Goal: Task Accomplishment & Management: Manage account settings

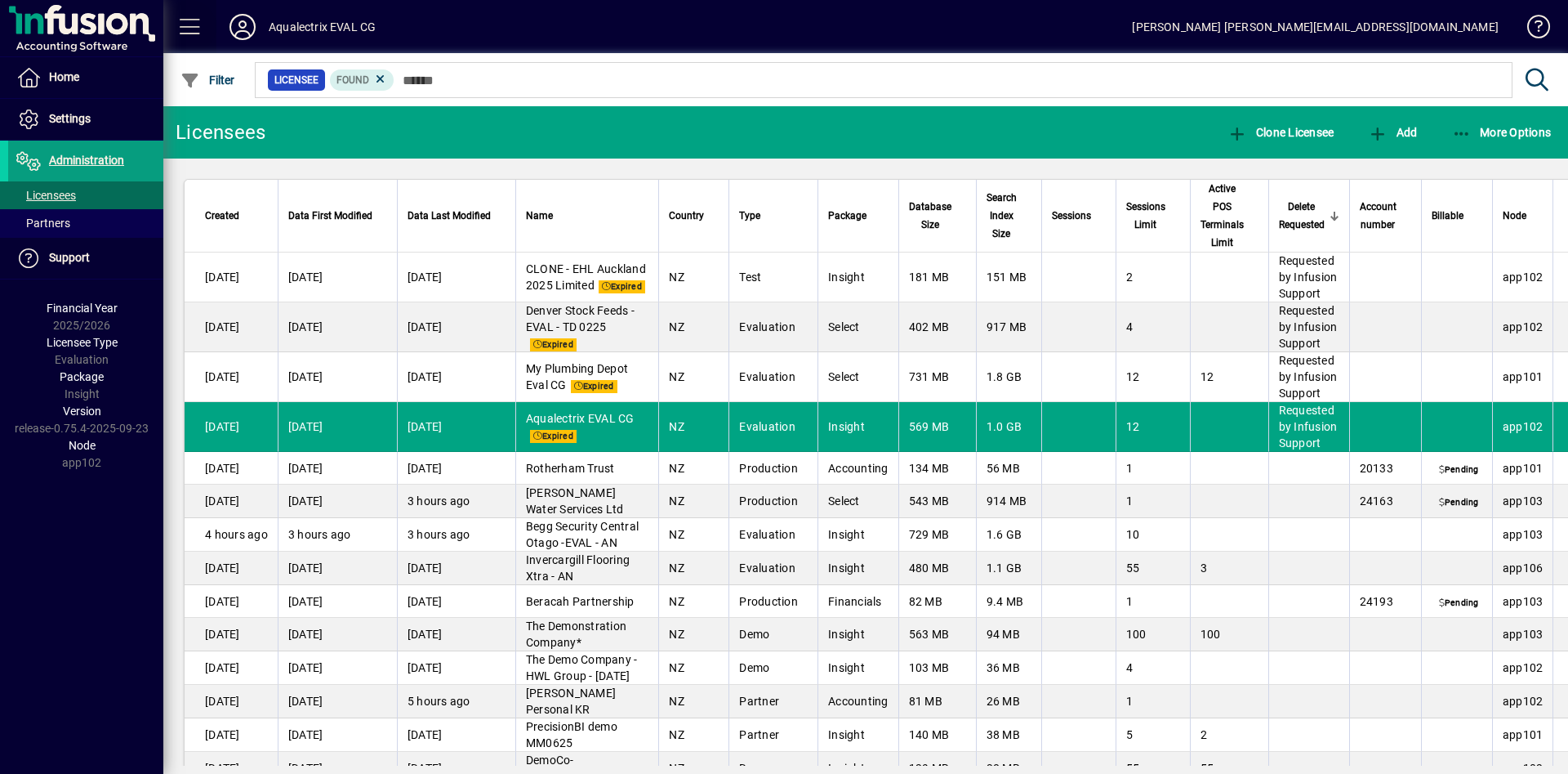
click at [186, 27] on span at bounding box center [191, 27] width 39 height 39
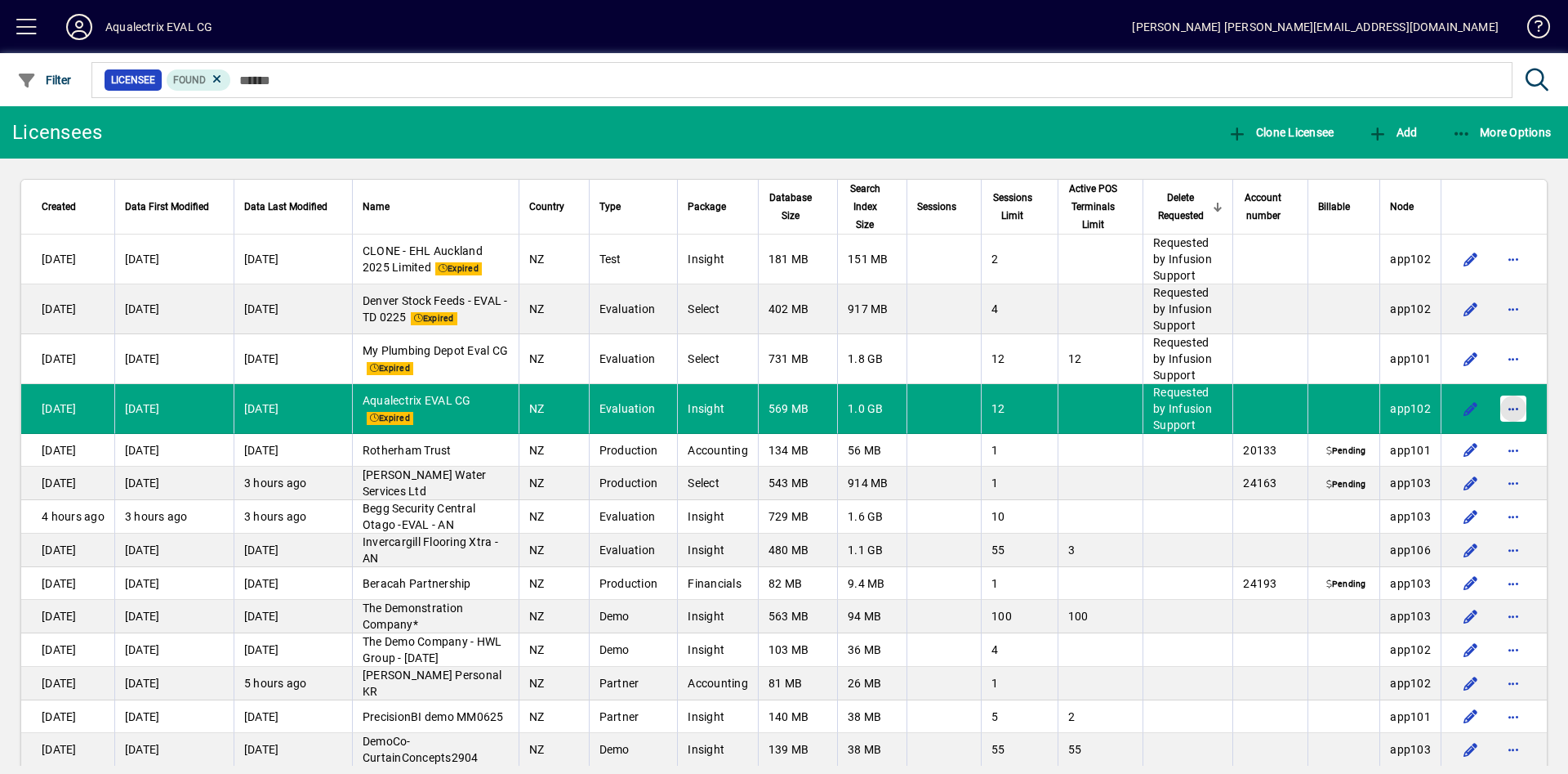
click at [1494, 415] on span "button" at bounding box center [1513, 408] width 39 height 39
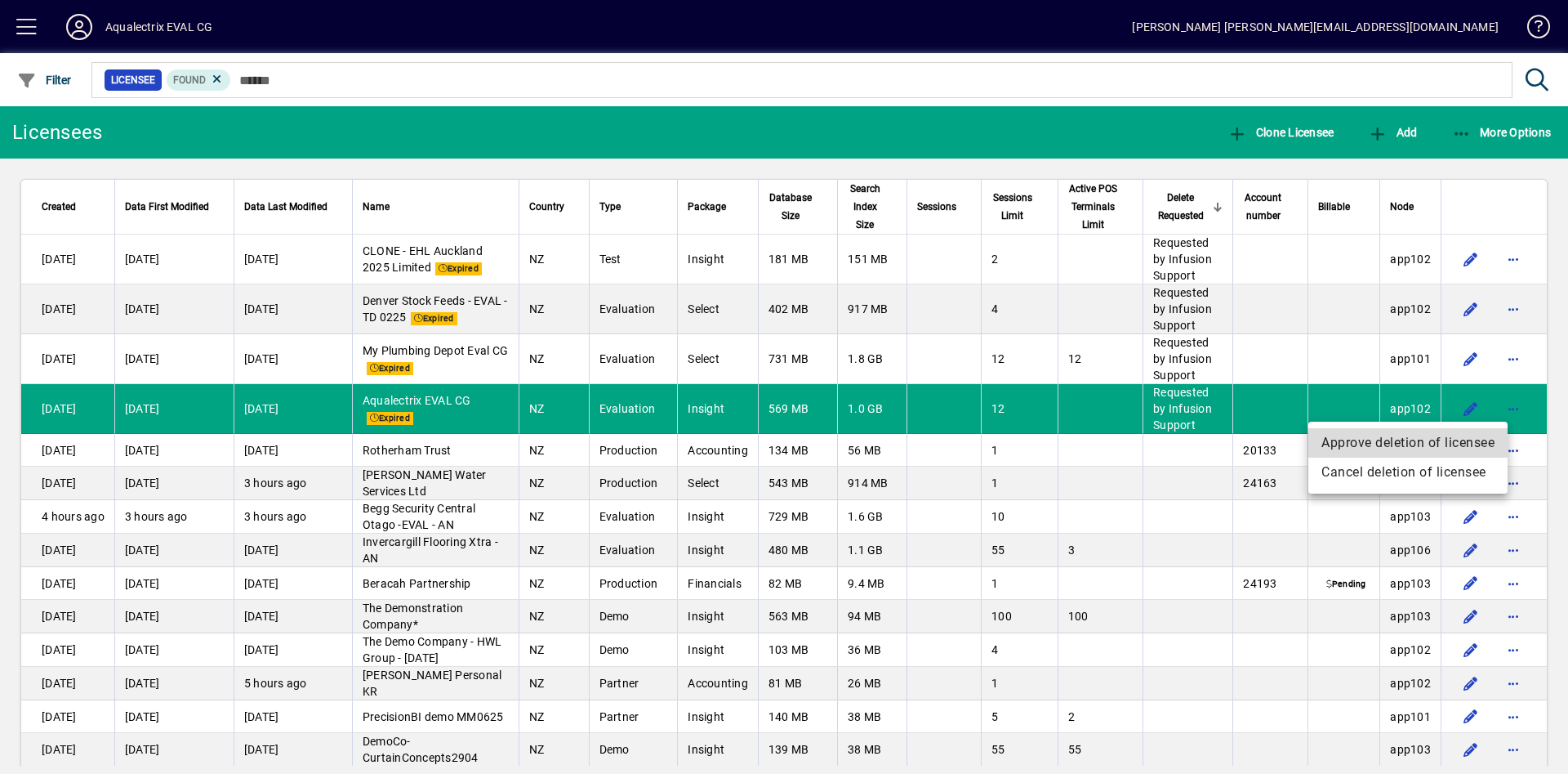
click at [1452, 441] on span "Approve deletion of licensee" at bounding box center [1408, 443] width 173 height 20
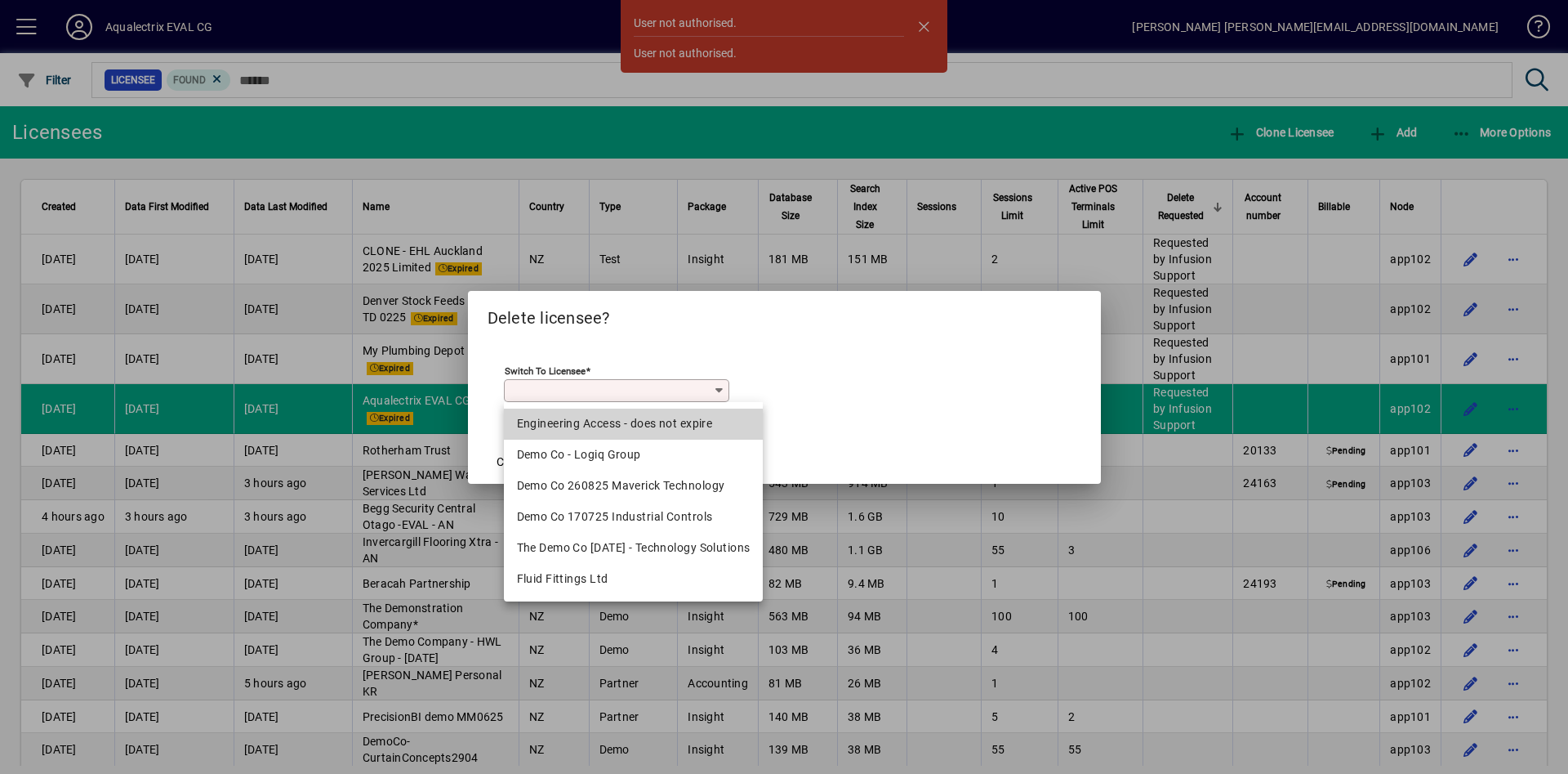
click at [627, 421] on div "Engineering Access - does not expire" at bounding box center [633, 424] width 233 height 18
type input "**********"
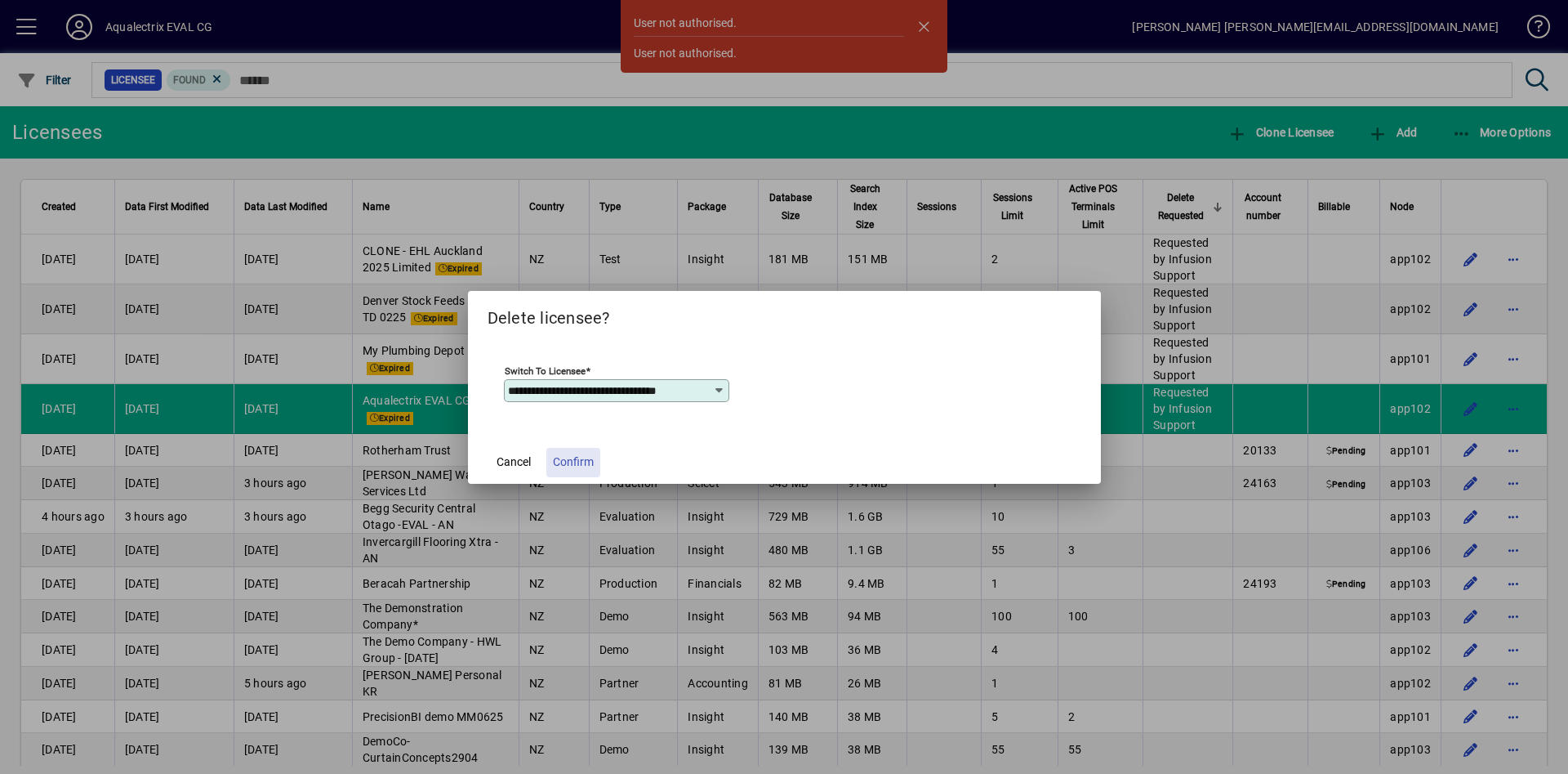
click at [579, 453] on span "Confirm" at bounding box center [573, 462] width 41 height 18
